Goal: Task Accomplishment & Management: Use online tool/utility

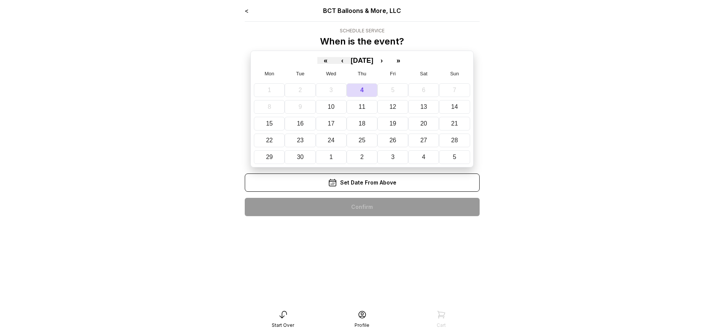
click at [362, 207] on div "< BCT Balloons & More, LLC Schedule Service When is the event? « ‹ [DATE] › » M…" at bounding box center [362, 114] width 235 height 216
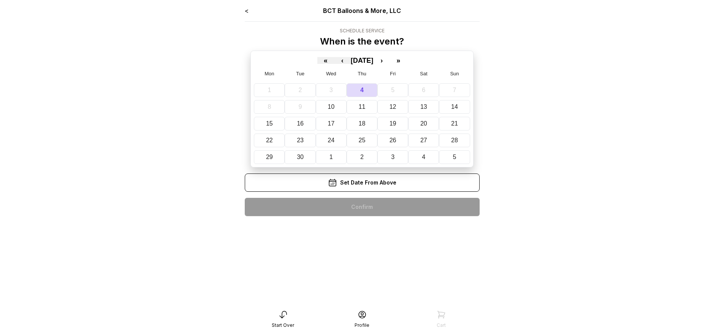
click at [362, 207] on div "< BCT Balloons & More, LLC Schedule Service When is the event? « ‹ [DATE] › » M…" at bounding box center [362, 114] width 235 height 216
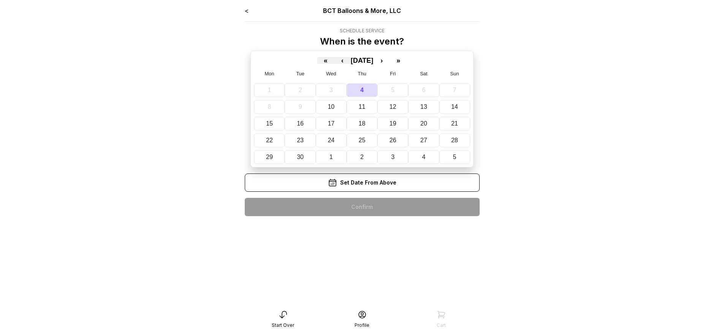
click at [362, 207] on div "< BCT Balloons & More, LLC Schedule Service When is the event? « ‹ [DATE] › » M…" at bounding box center [362, 114] width 235 height 216
